Goal: Task Accomplishment & Management: Manage account settings

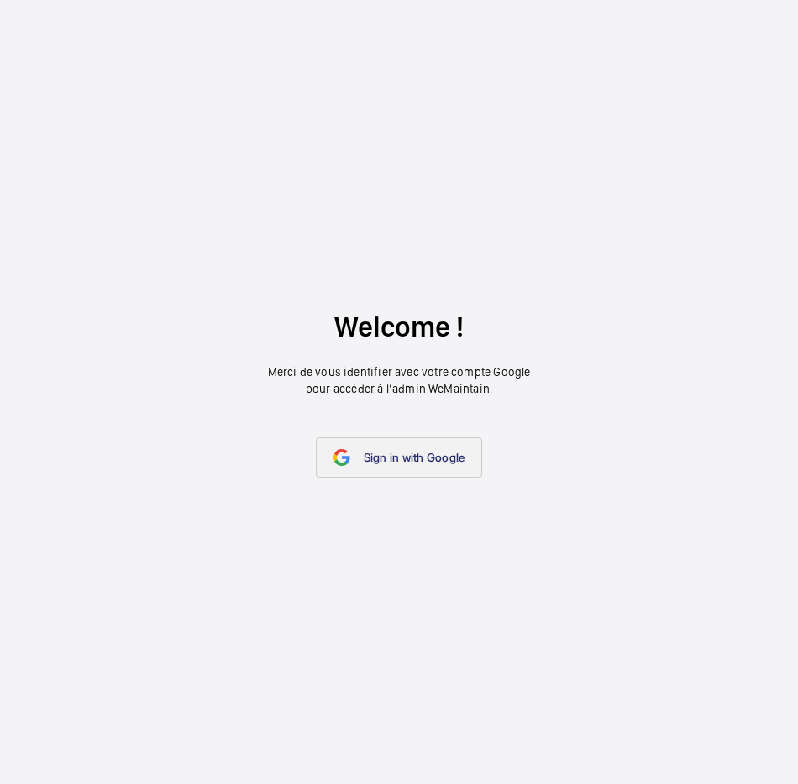
click at [423, 445] on link "Sign in with Google" at bounding box center [399, 458] width 167 height 40
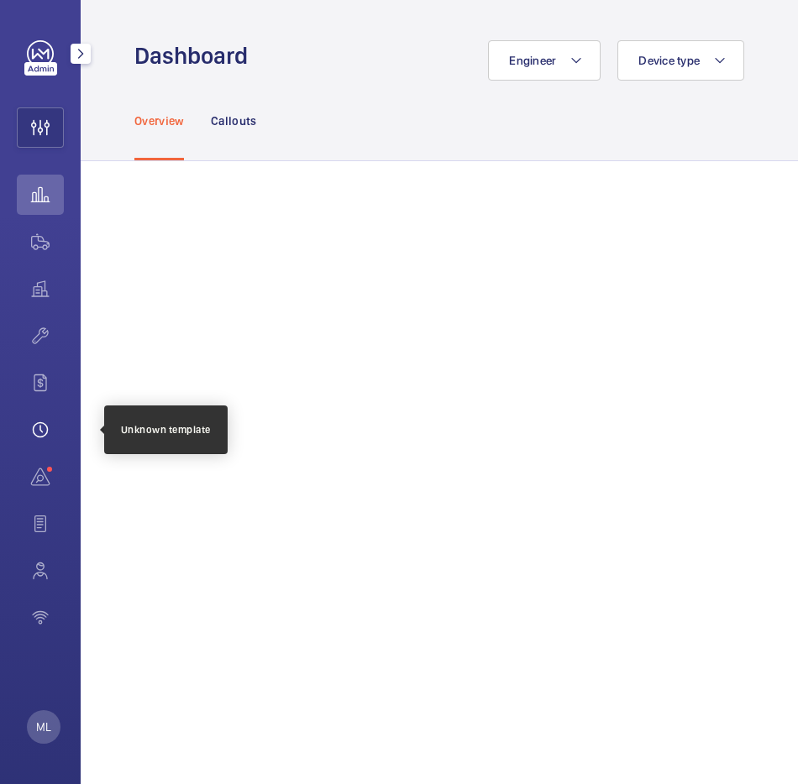
click at [44, 430] on wm-front-icon-button at bounding box center [40, 430] width 47 height 40
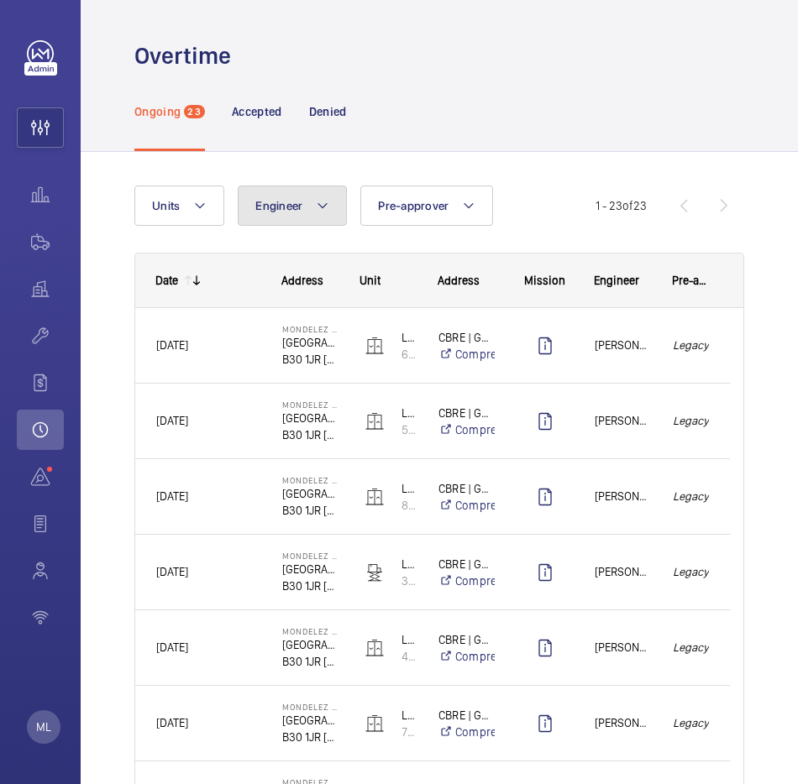
click at [294, 209] on span "Engineer" at bounding box center [278, 205] width 47 height 13
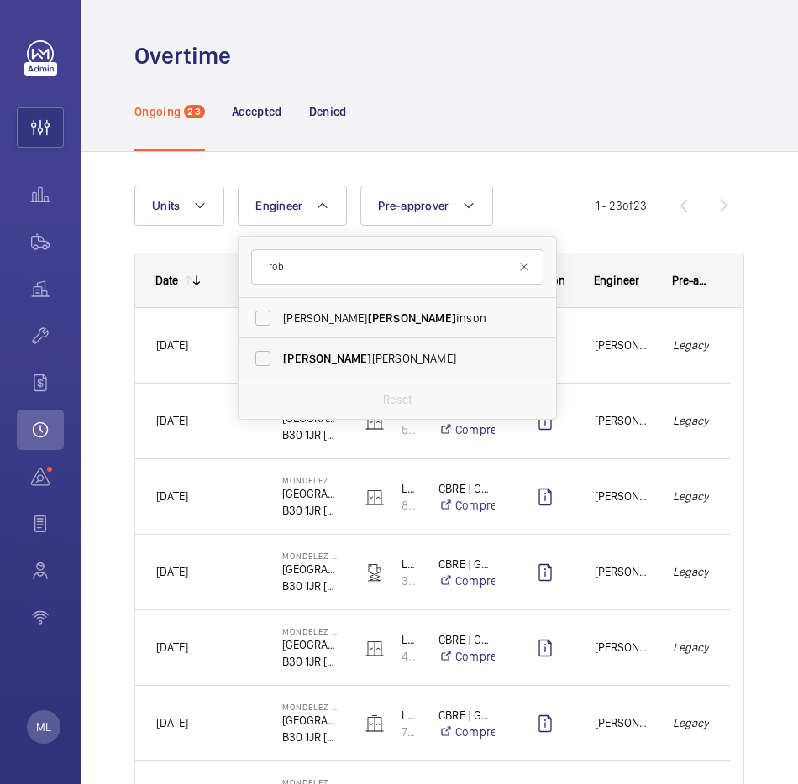
type input "rob"
click at [301, 357] on span "[PERSON_NAME]" at bounding box center [327, 358] width 88 height 13
click at [280, 357] on input "[PERSON_NAME]" at bounding box center [263, 359] width 34 height 34
checkbox input "true"
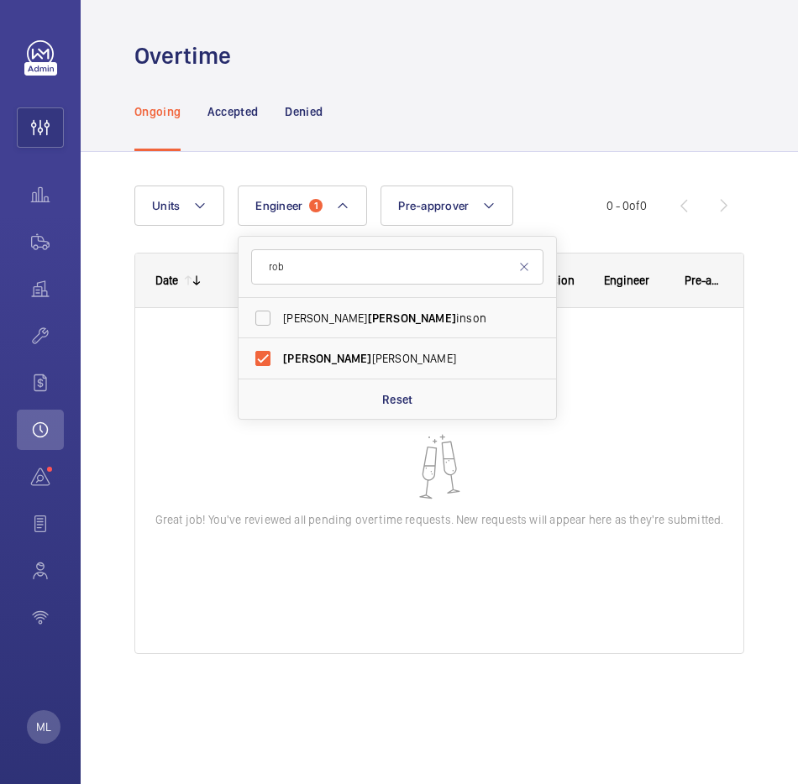
click at [266, 493] on div at bounding box center [439, 480] width 608 height 345
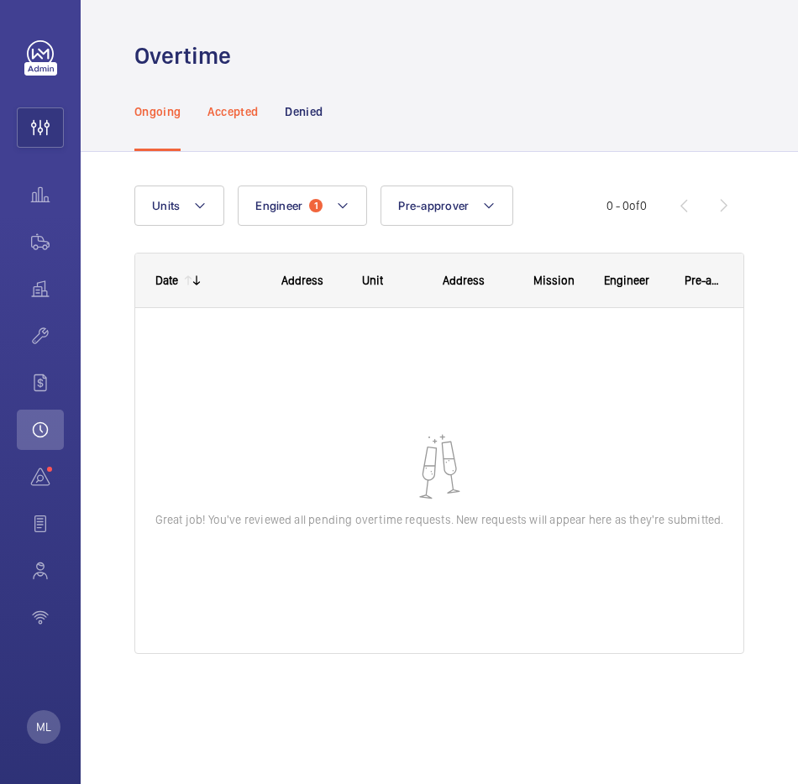
click at [233, 103] on p "Accepted" at bounding box center [232, 111] width 50 height 17
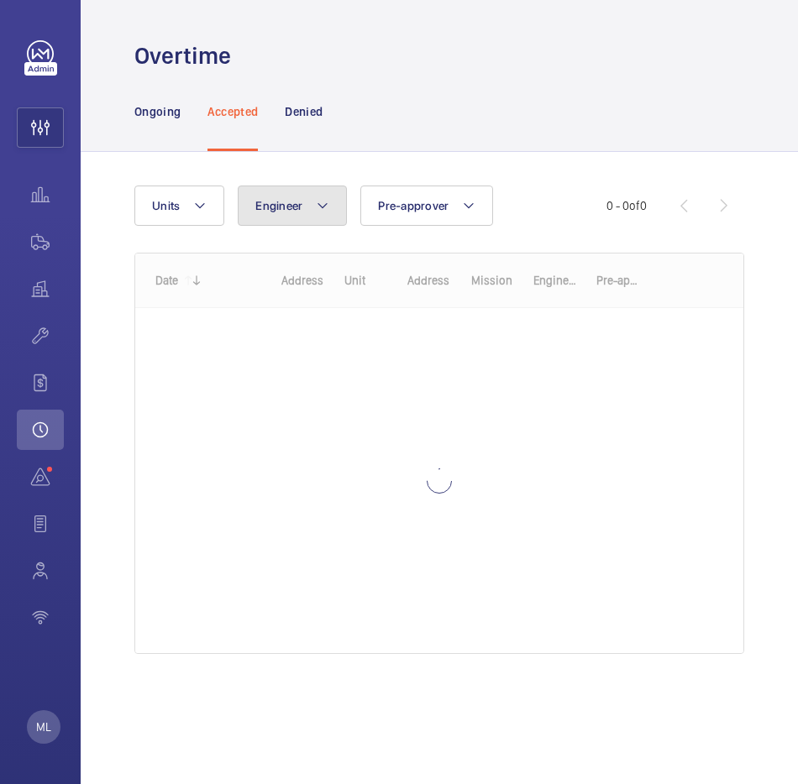
click at [301, 198] on button "Engineer" at bounding box center [292, 206] width 109 height 40
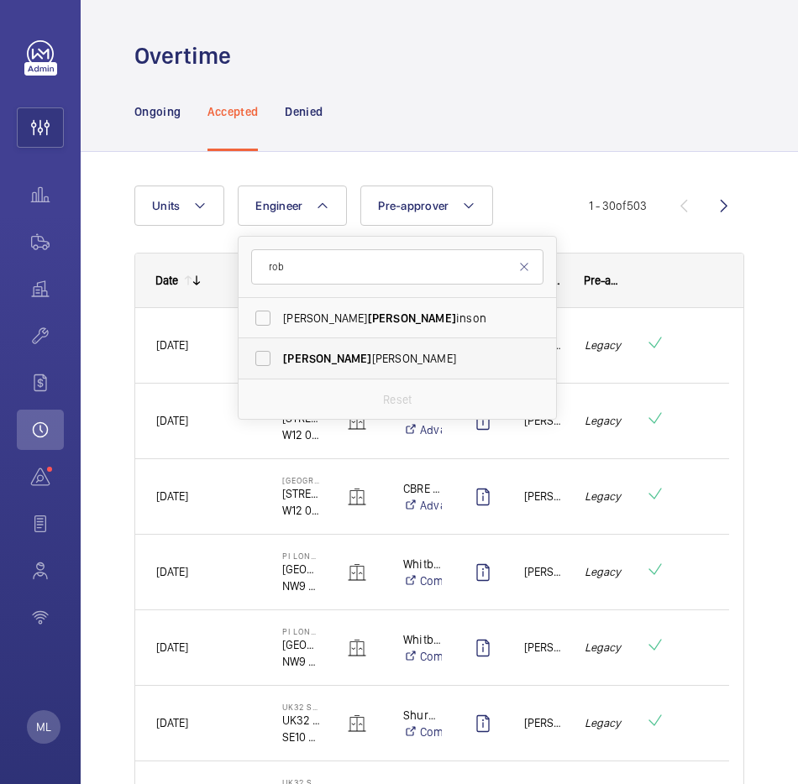
type input "rob"
click at [354, 361] on span "[PERSON_NAME]" at bounding box center [398, 358] width 231 height 17
click at [280, 361] on input "[PERSON_NAME]" at bounding box center [263, 359] width 34 height 34
checkbox input "true"
click at [194, 249] on wm-front-shared-table-view-engine "Units Engineer 1 [PERSON_NAME] [PERSON_NAME] [PERSON_NAME] Reset Pre-approver M…" at bounding box center [439, 608] width 610 height 844
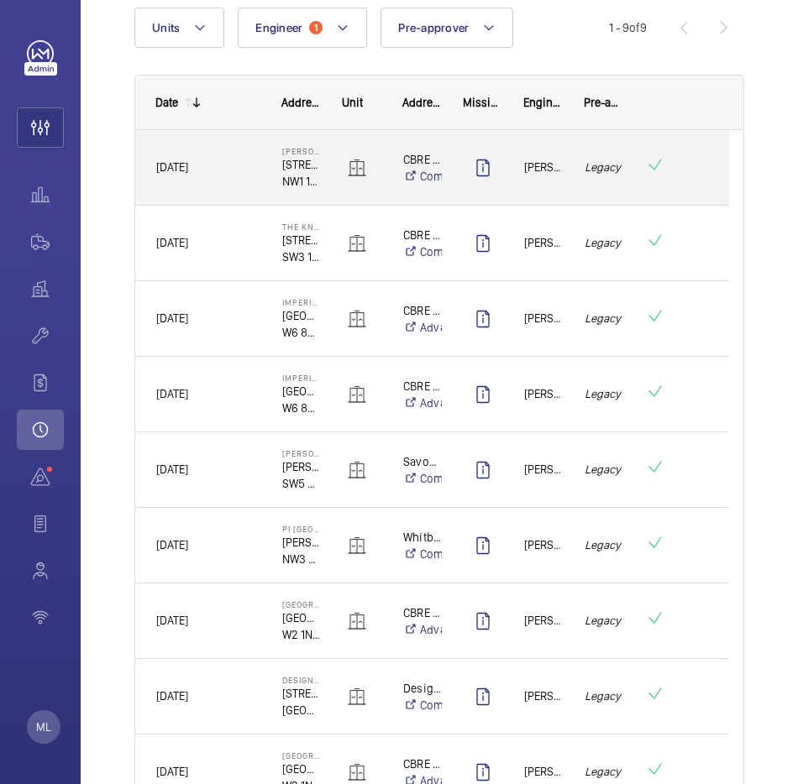
scroll to position [172, 0]
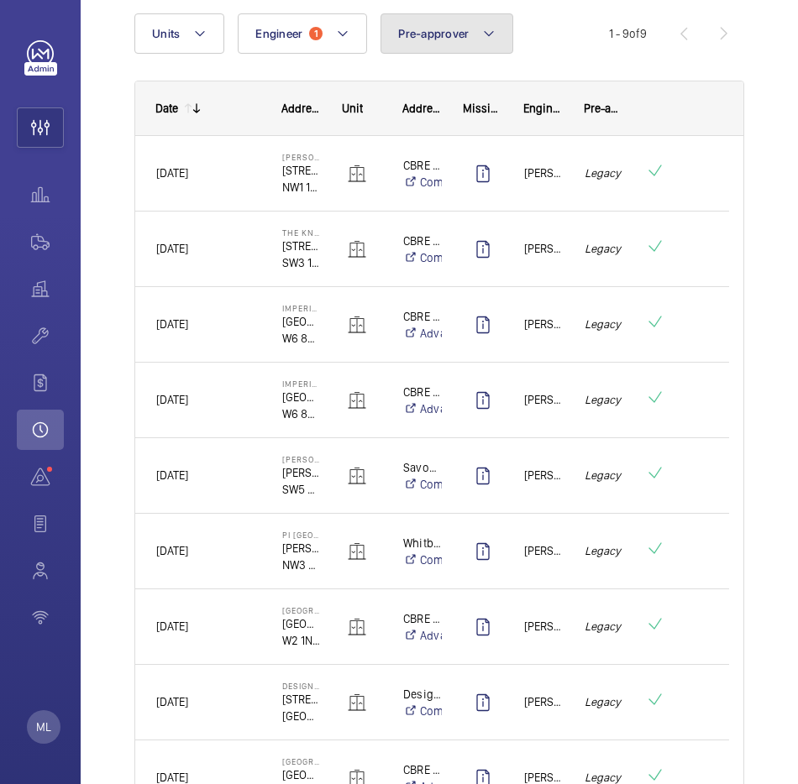
click at [448, 36] on span "Pre-approver" at bounding box center [433, 33] width 71 height 13
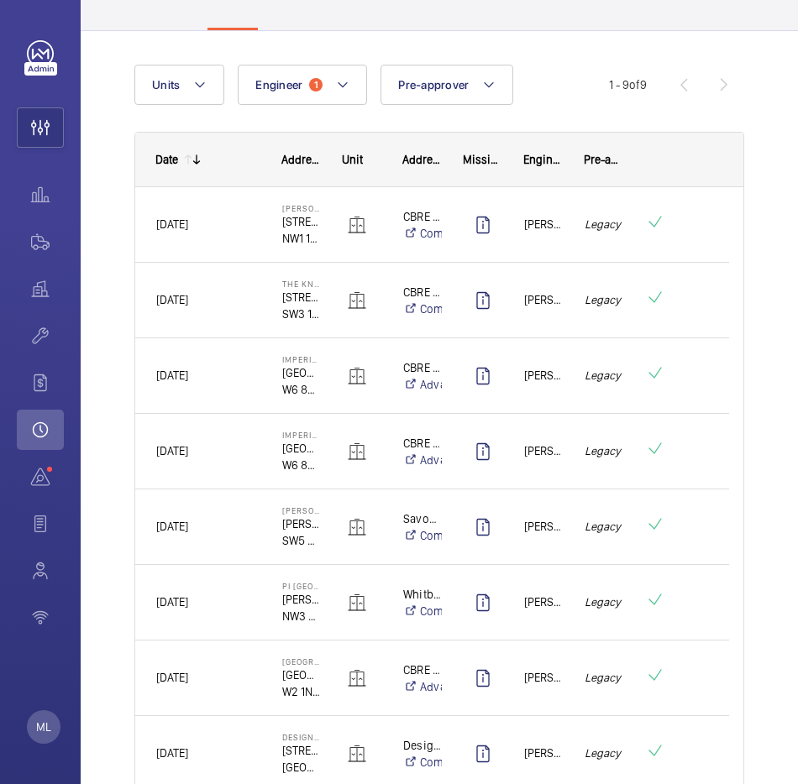
scroll to position [0, 0]
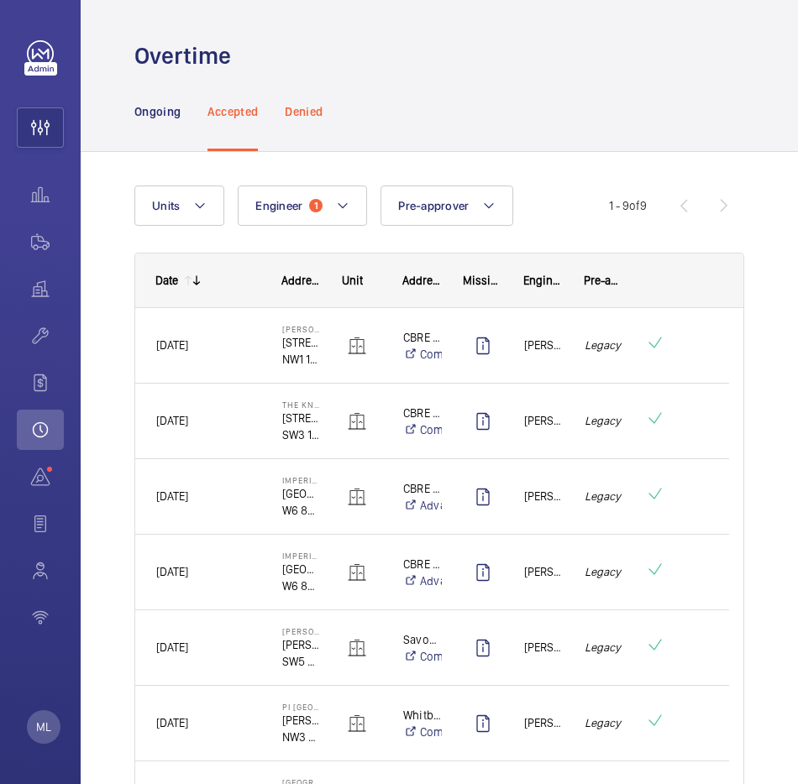
click at [316, 117] on p "Denied" at bounding box center [304, 111] width 38 height 17
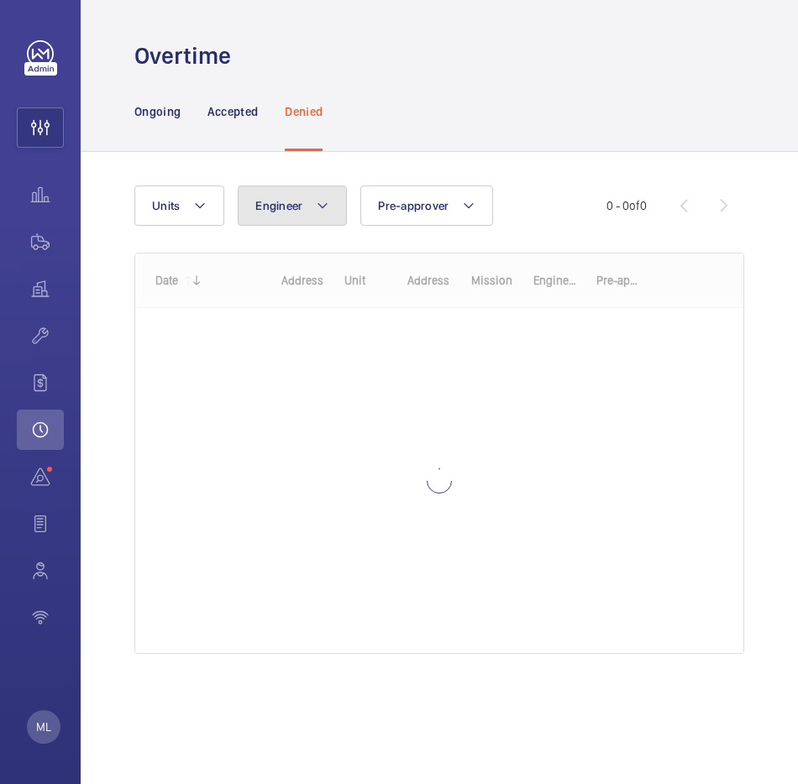
click at [303, 206] on button "Engineer" at bounding box center [292, 206] width 109 height 40
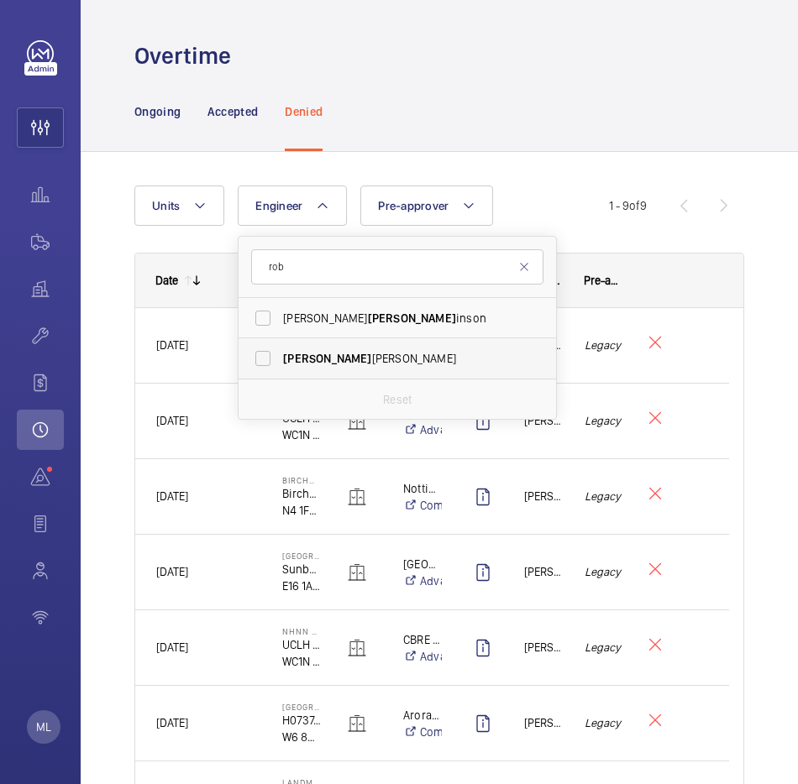
type input "rob"
click at [370, 363] on span "[PERSON_NAME]" at bounding box center [398, 358] width 231 height 17
click at [280, 363] on input "[PERSON_NAME]" at bounding box center [263, 359] width 34 height 34
checkbox input "true"
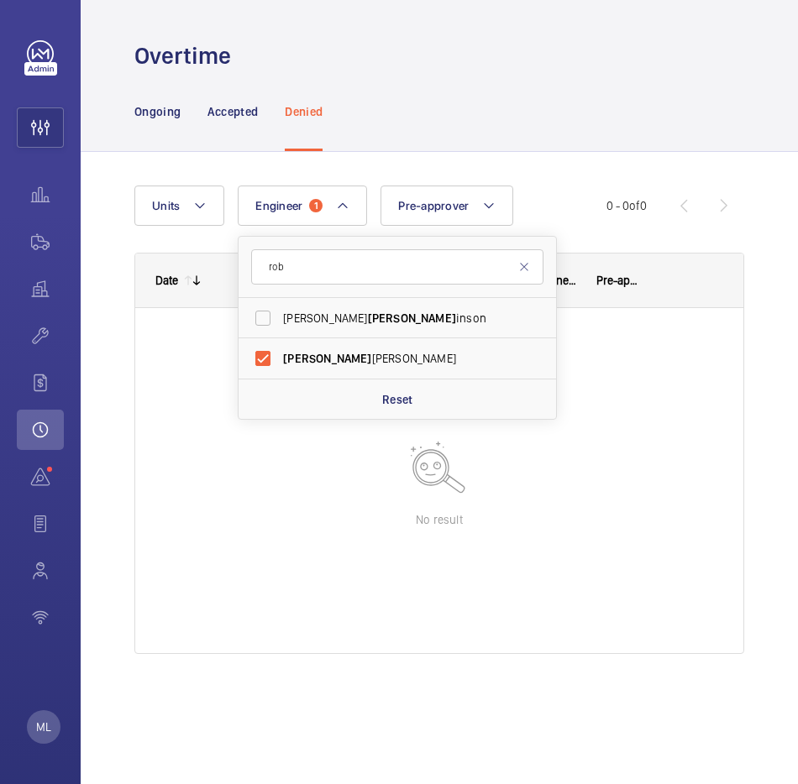
click at [466, 126] on div "Ongoing Accepted Denied" at bounding box center [439, 111] width 610 height 80
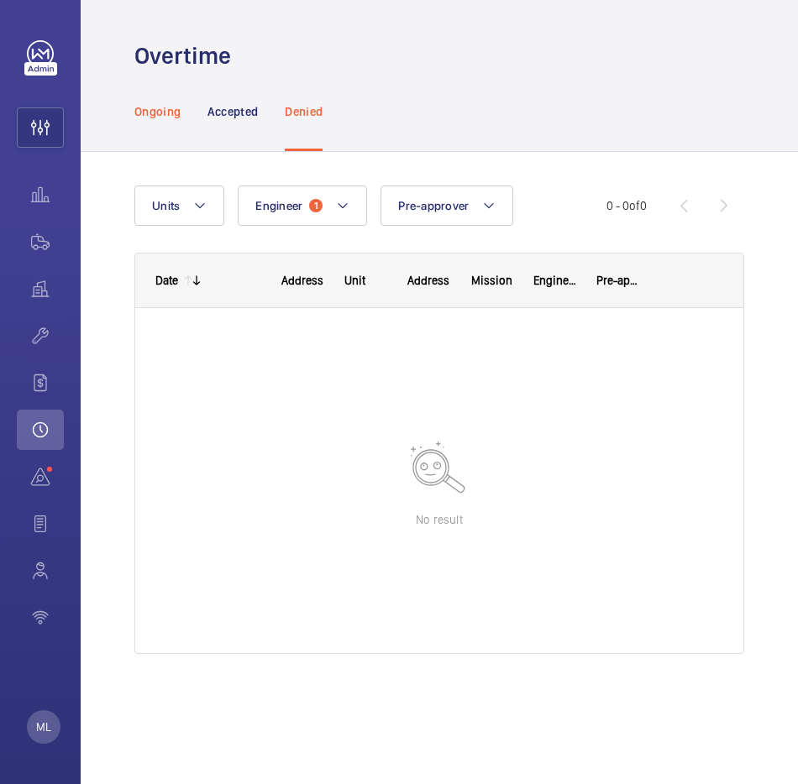
click at [165, 113] on p "Ongoing" at bounding box center [157, 111] width 46 height 17
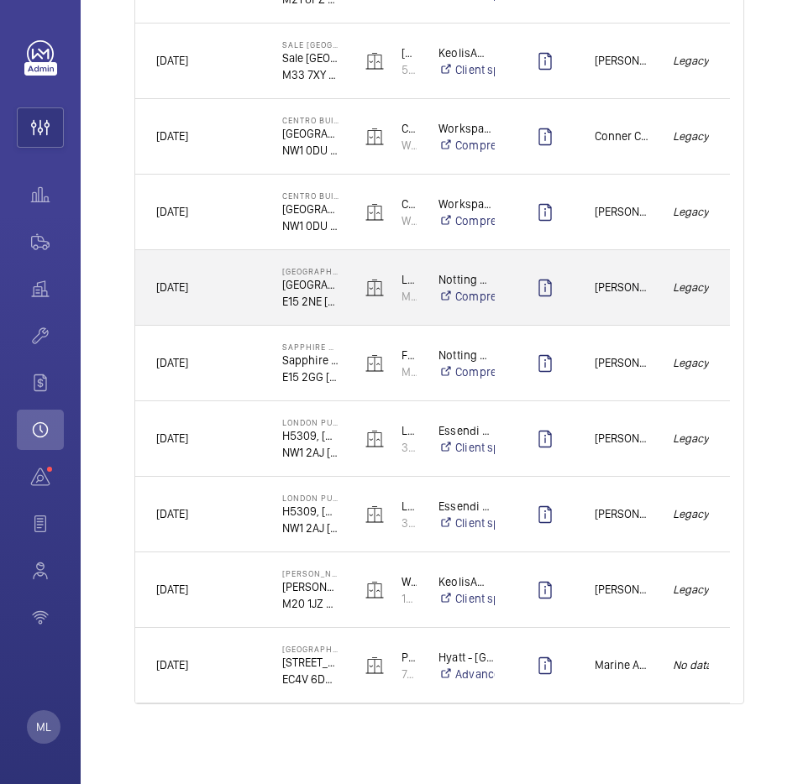
scroll to position [1344, 0]
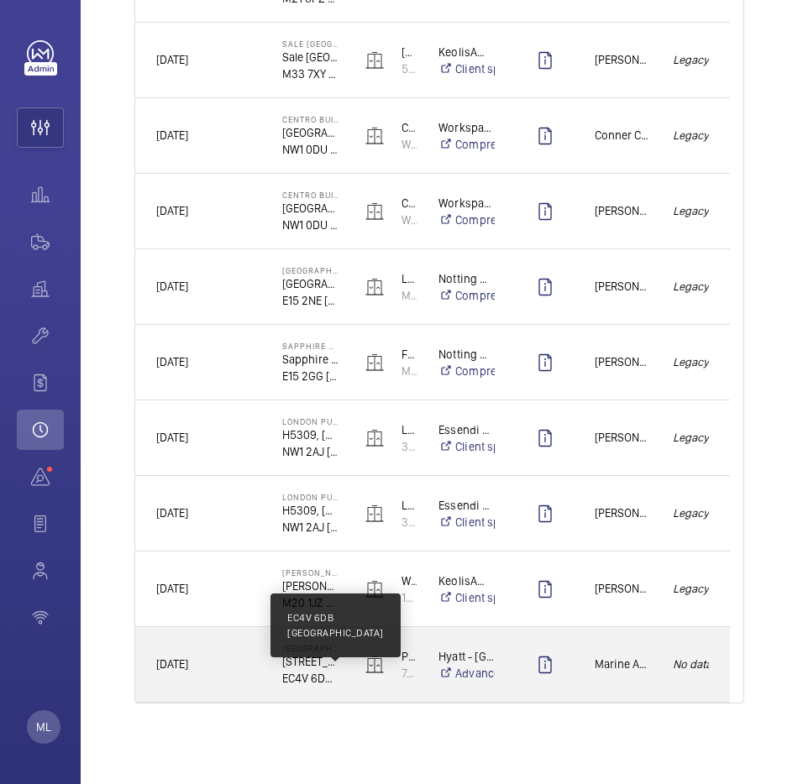
click at [298, 679] on p "EC4V 6DB [GEOGRAPHIC_DATA]" at bounding box center [310, 678] width 56 height 17
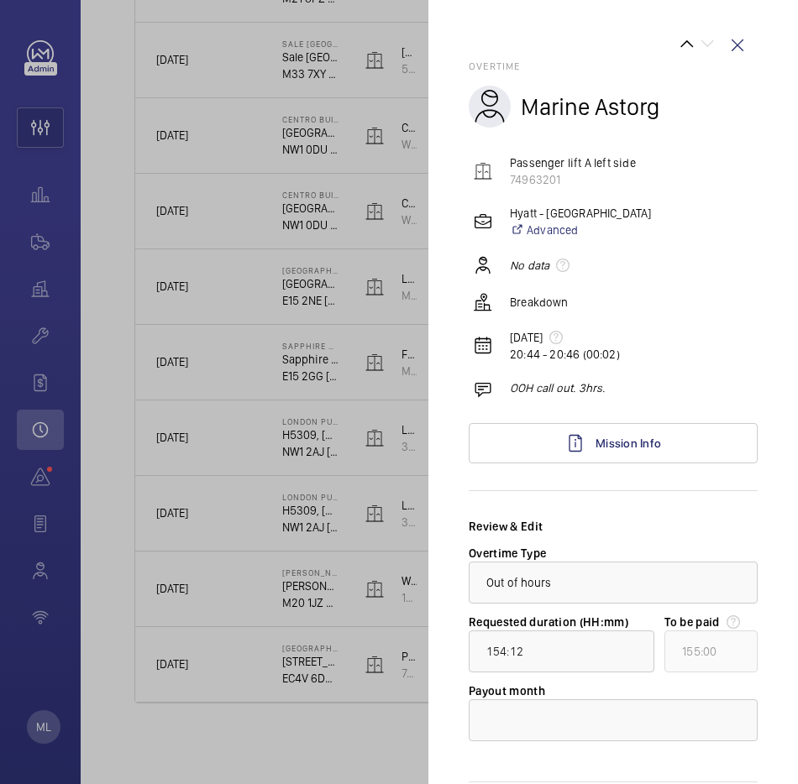
click at [290, 736] on div at bounding box center [399, 392] width 798 height 784
